Goal: Task Accomplishment & Management: Complete application form

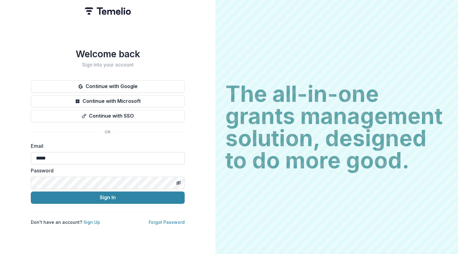
type input "**********"
click at [160, 220] on link "Forgot Password" at bounding box center [167, 222] width 36 height 5
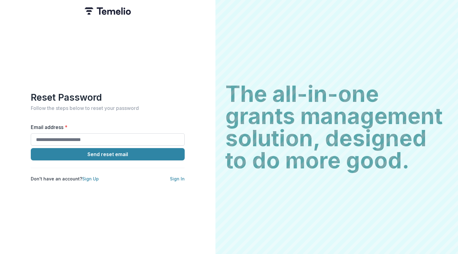
click at [102, 136] on input "Email address *" at bounding box center [108, 139] width 154 height 12
type input "**********"
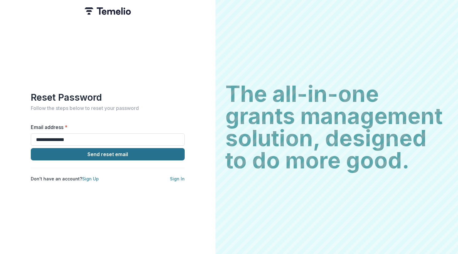
click at [84, 152] on button "Send reset email" at bounding box center [108, 154] width 154 height 12
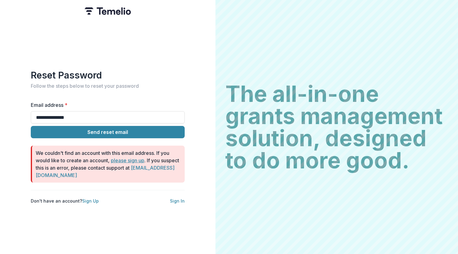
click at [125, 159] on link "please sign up" at bounding box center [128, 160] width 34 height 6
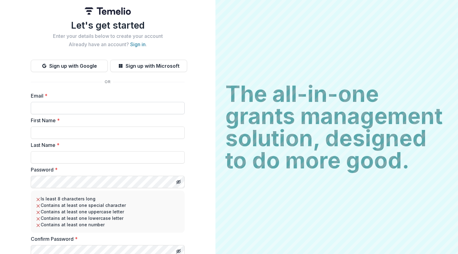
click at [59, 106] on input "Email *" at bounding box center [108, 108] width 154 height 12
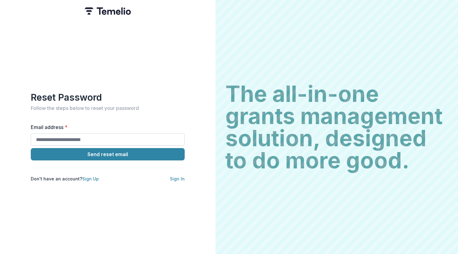
click at [116, 135] on input "Email address *" at bounding box center [108, 139] width 154 height 12
type input "**********"
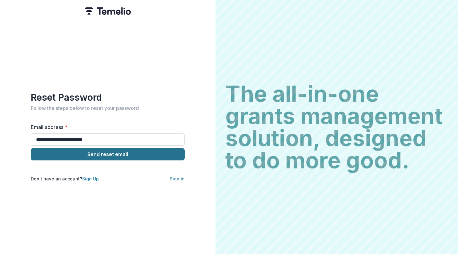
click at [91, 153] on button "Send reset email" at bounding box center [108, 154] width 154 height 12
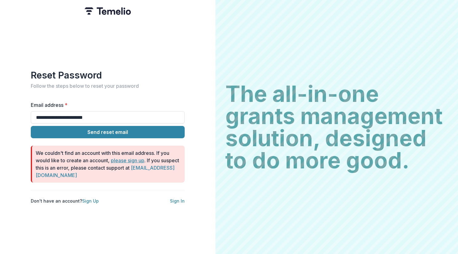
click at [133, 159] on link "please sign up" at bounding box center [128, 160] width 34 height 6
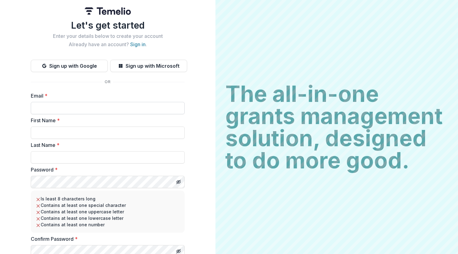
click at [90, 107] on input "Email *" at bounding box center [108, 108] width 154 height 12
type input "**********"
click at [80, 128] on input "First Name *" at bounding box center [108, 133] width 154 height 12
type input "******"
type input "****"
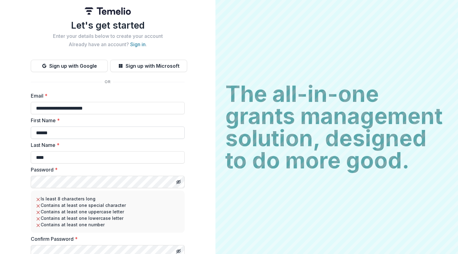
scroll to position [25, 0]
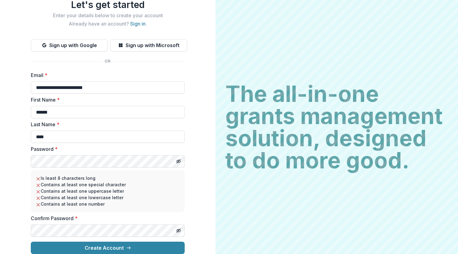
click at [99, 191] on keeper-draggable-element at bounding box center [68, 196] width 73 height 14
click at [31, 242] on button "Create Account" at bounding box center [108, 248] width 154 height 12
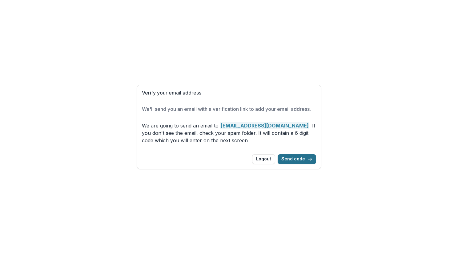
click at [303, 157] on button "Send code" at bounding box center [297, 159] width 39 height 10
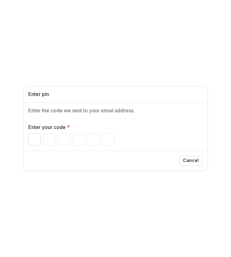
click at [35, 140] on input "Please enter your pin code" at bounding box center [34, 139] width 12 height 12
type input "*"
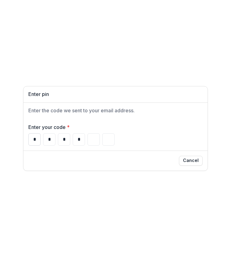
type input "*"
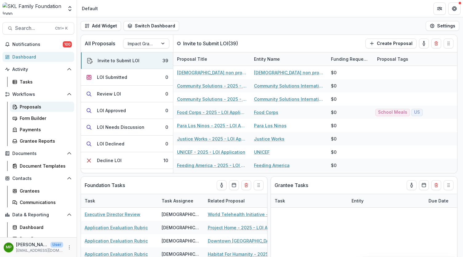
click at [25, 109] on div "Proposals" at bounding box center [45, 107] width 50 height 6
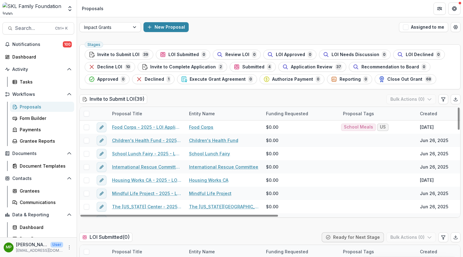
click at [304, 119] on div "Funding Requested" at bounding box center [301, 113] width 77 height 13
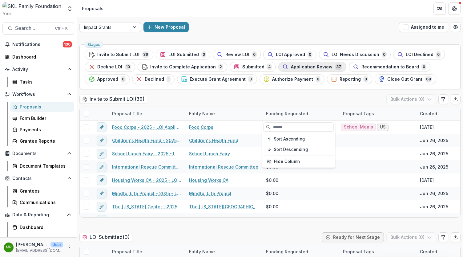
click at [315, 67] on span "Application Review" at bounding box center [312, 66] width 42 height 5
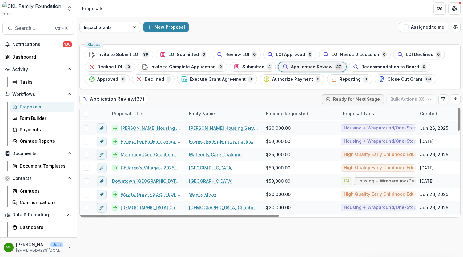
scroll to position [393, 0]
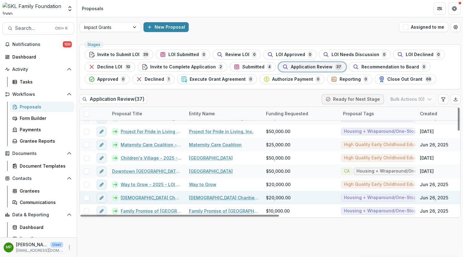
click at [139, 197] on link "Catholic Charities Twin Cities/Affordable Housing Solutions - 2025 - LOI Applic…" at bounding box center [151, 197] width 61 height 6
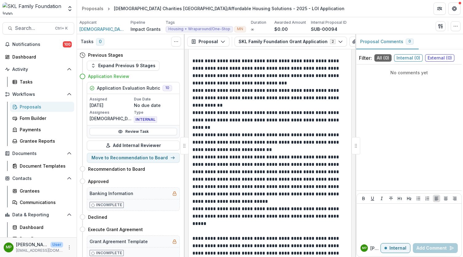
scroll to position [2015, 0]
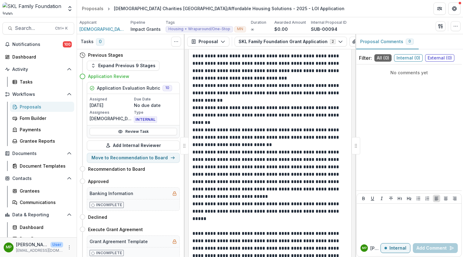
click at [412, 57] on span "Internal ( 0 )" at bounding box center [408, 57] width 29 height 7
click at [435, 59] on span "External ( 0 )" at bounding box center [439, 57] width 29 height 7
click at [382, 55] on span "All ( 0 )" at bounding box center [383, 57] width 17 height 7
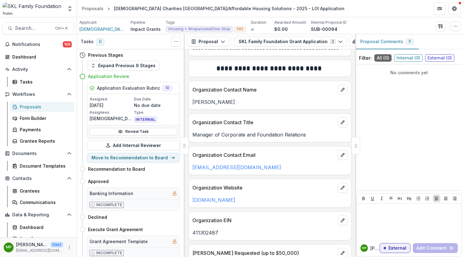
scroll to position [0, 0]
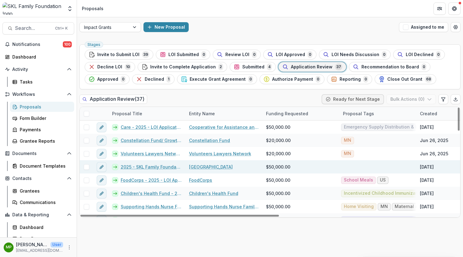
click at [150, 165] on link "2025 - SKL Family Foundation Grant Application" at bounding box center [151, 167] width 61 height 6
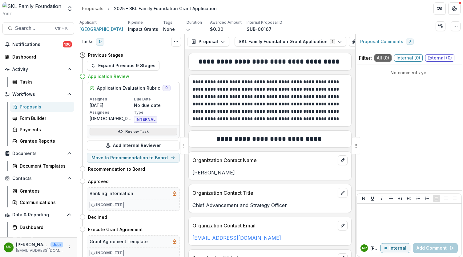
click at [136, 130] on link "Review Task" at bounding box center [134, 131] width 88 height 7
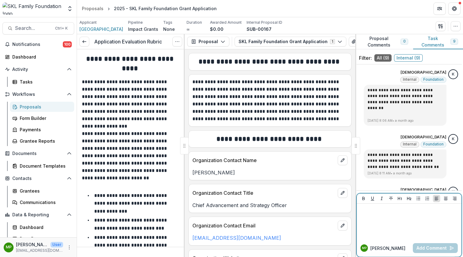
click at [401, 231] on div at bounding box center [410, 221] width 100 height 31
click at [427, 249] on button "Add Comment" at bounding box center [435, 248] width 45 height 10
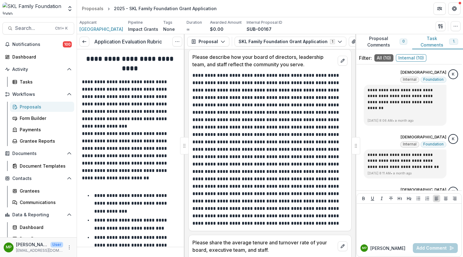
scroll to position [4434, 0]
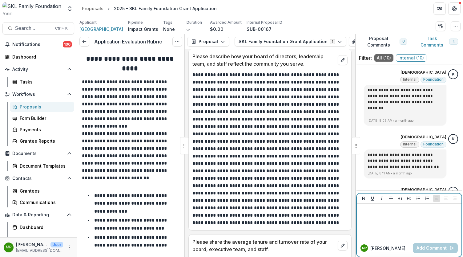
click at [420, 224] on div at bounding box center [410, 221] width 100 height 31
